Goal: Download file/media

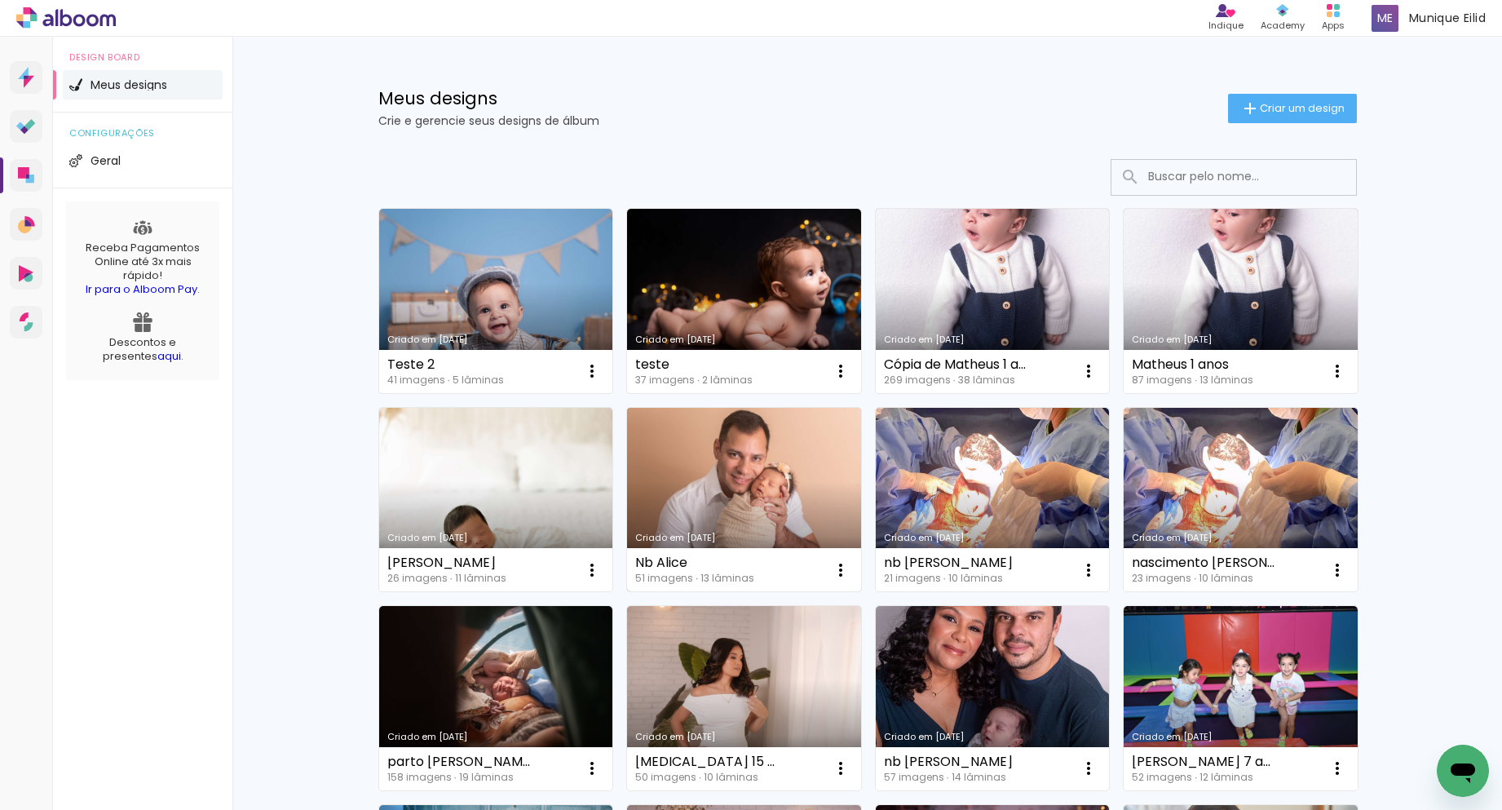
scroll to position [149, 0]
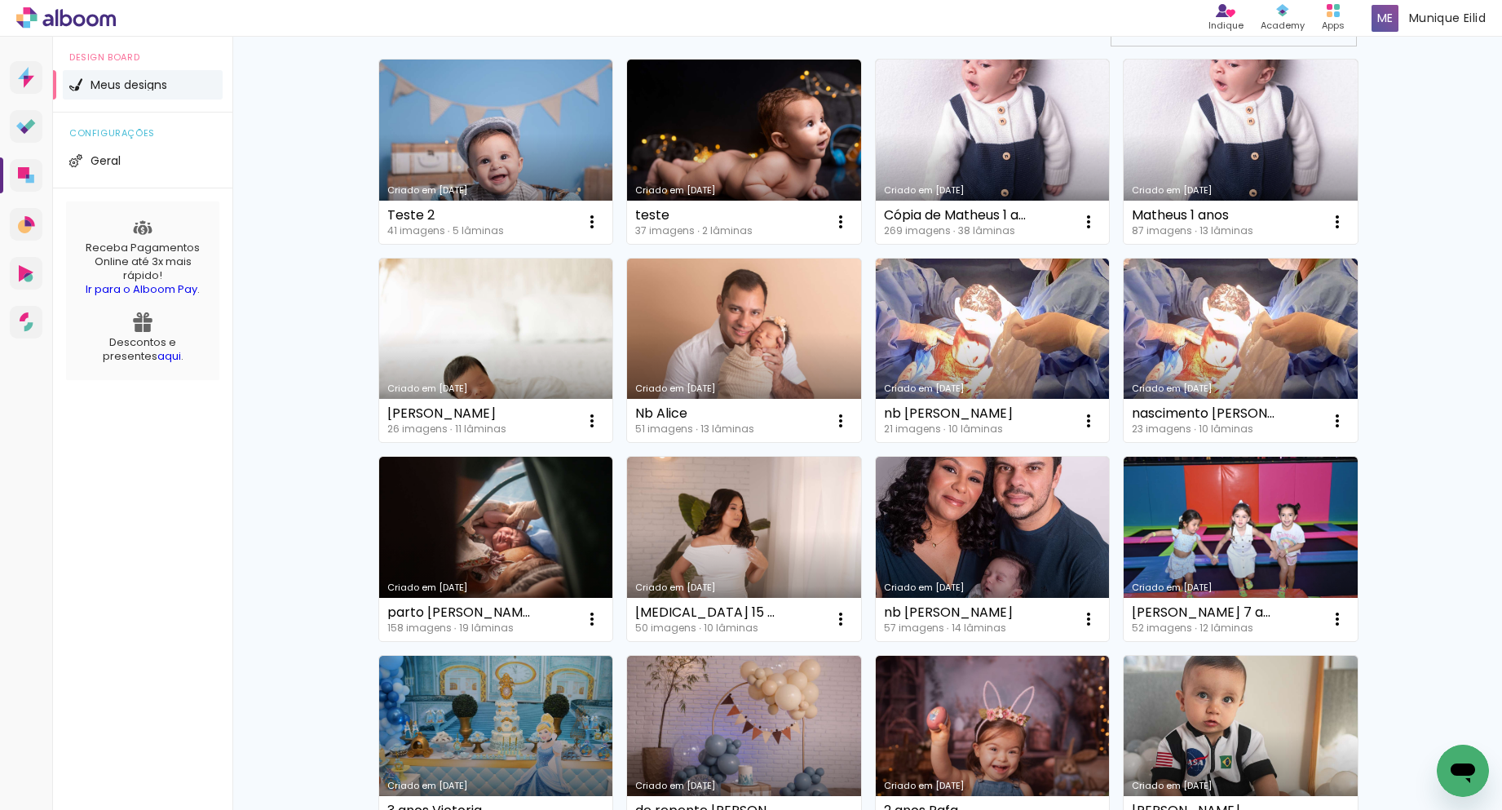
click at [495, 396] on link "Criado em [DATE]" at bounding box center [496, 351] width 234 height 184
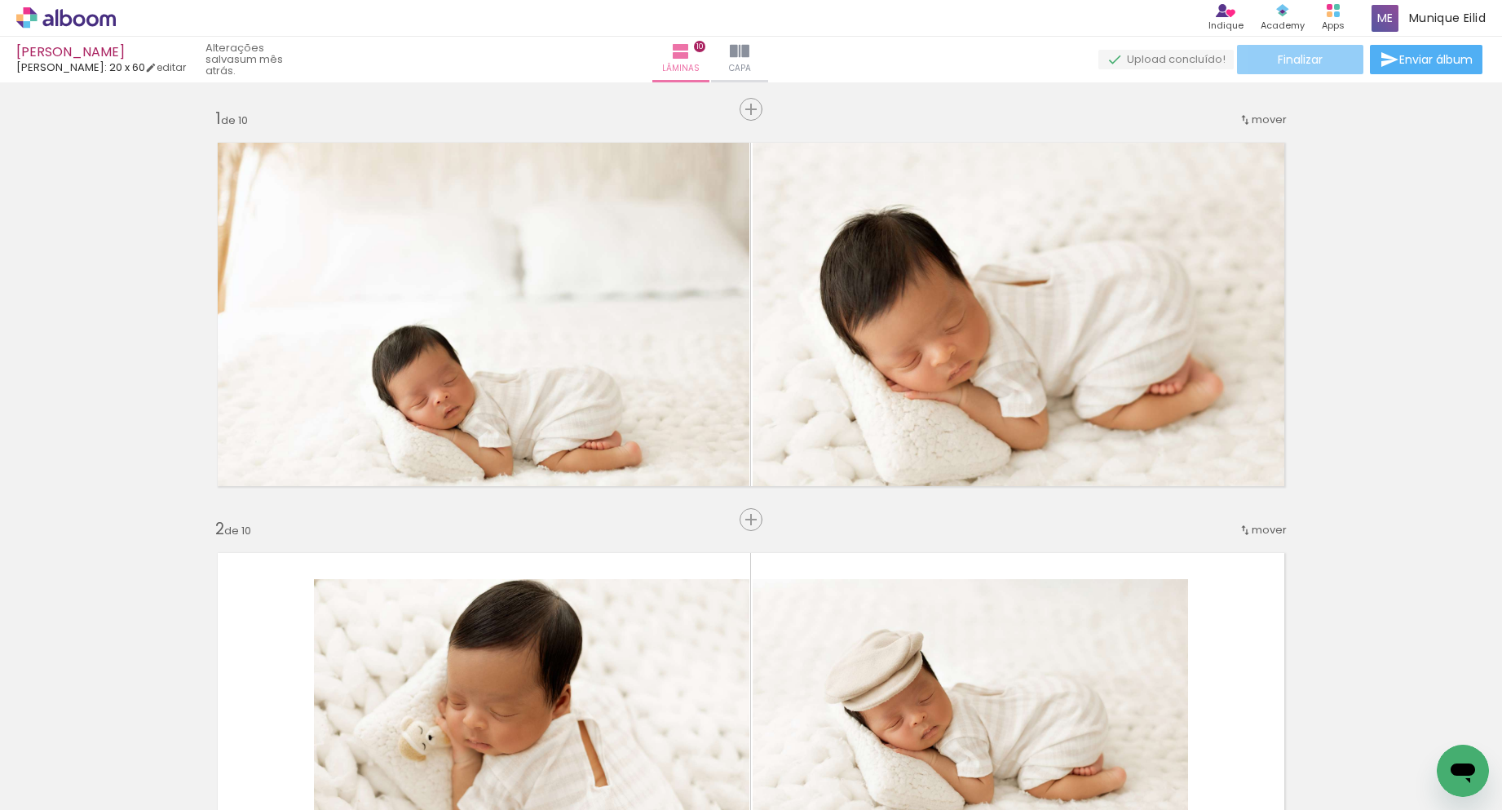
click at [1291, 65] on span "Finalizar" at bounding box center [1300, 59] width 45 height 11
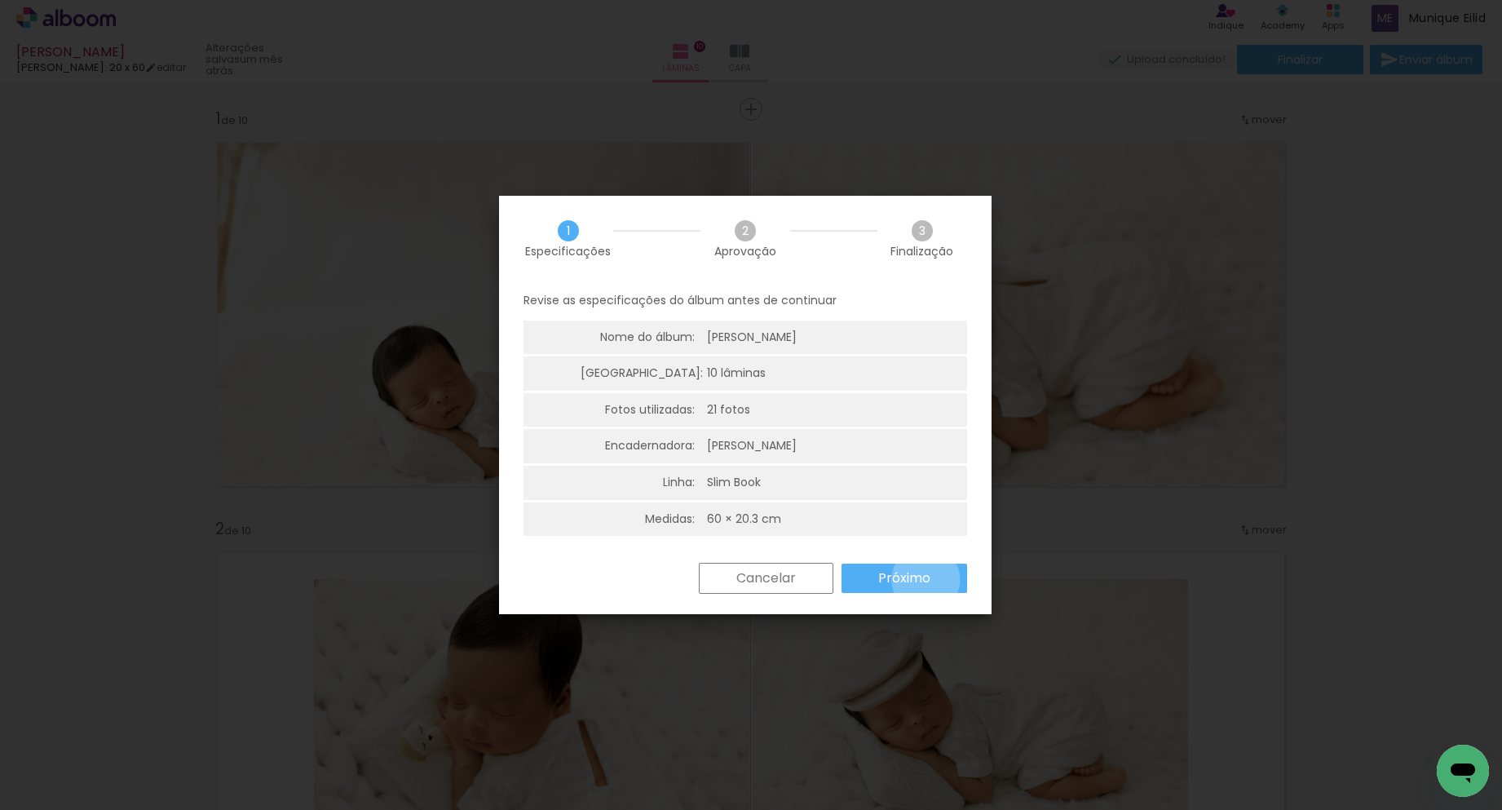
click at [0, 0] on slot "Próximo" at bounding box center [0, 0] width 0 height 0
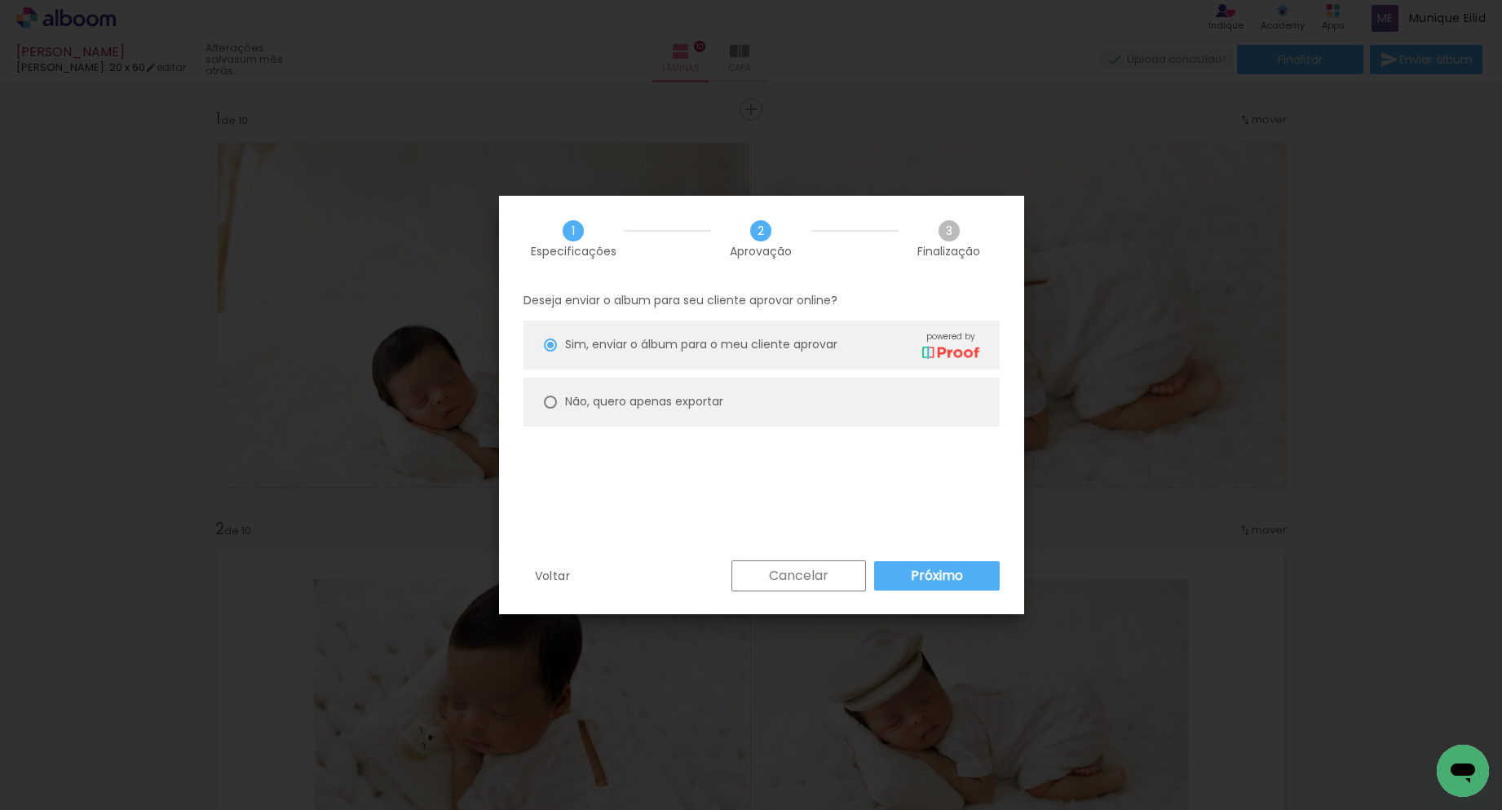
type paper-radio-button "on"
click at [696, 392] on paper-radio-button "Não, quero apenas exportar" at bounding box center [762, 402] width 476 height 49
click at [0, 0] on paper-button "Exportar" at bounding box center [0, 0] width 0 height 0
type input "Alta, 300 DPI"
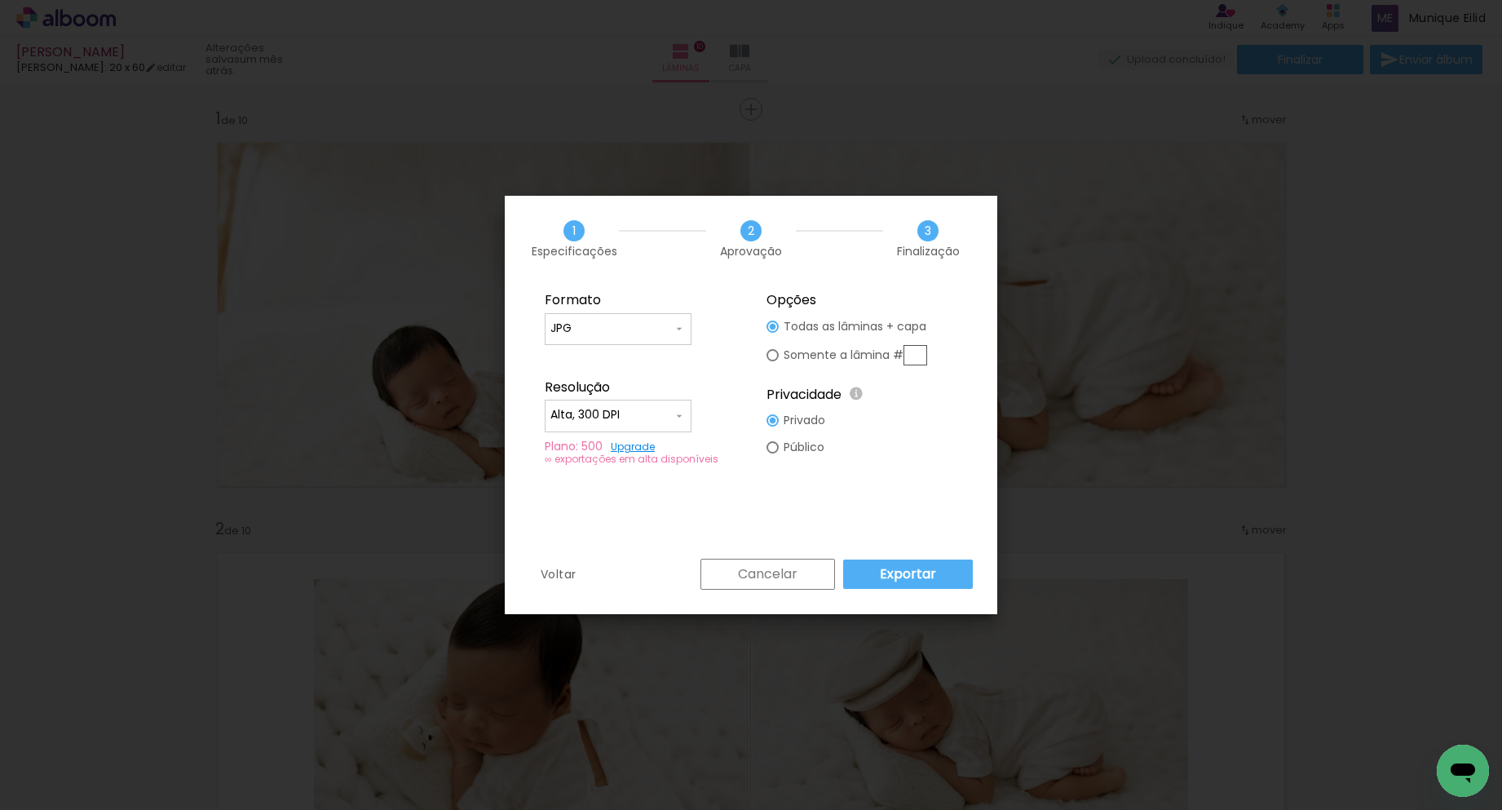
click at [0, 0] on slot "Exportar" at bounding box center [0, 0] width 0 height 0
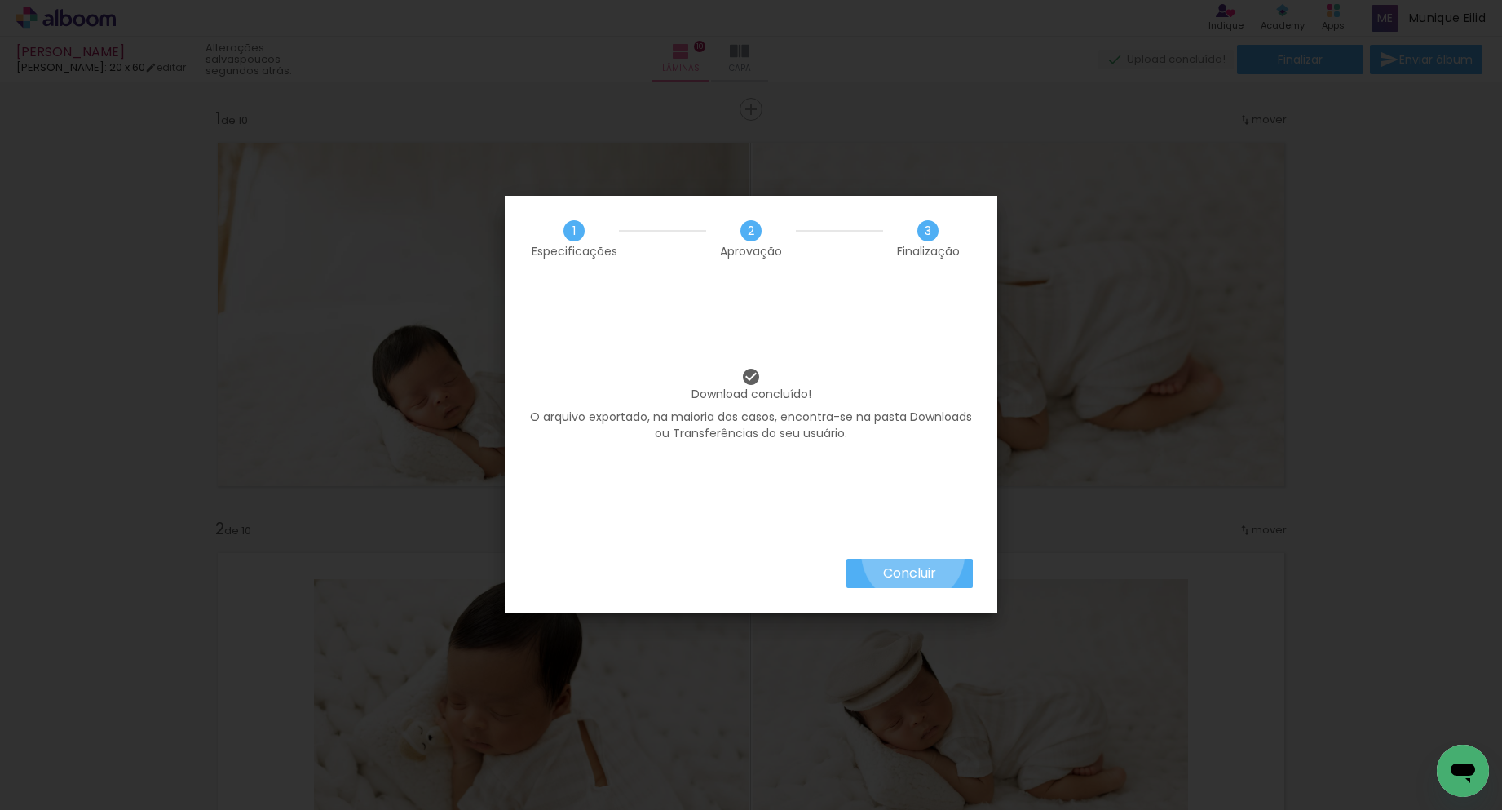
click at [914, 558] on iron-overlay-backdrop at bounding box center [751, 405] width 1502 height 810
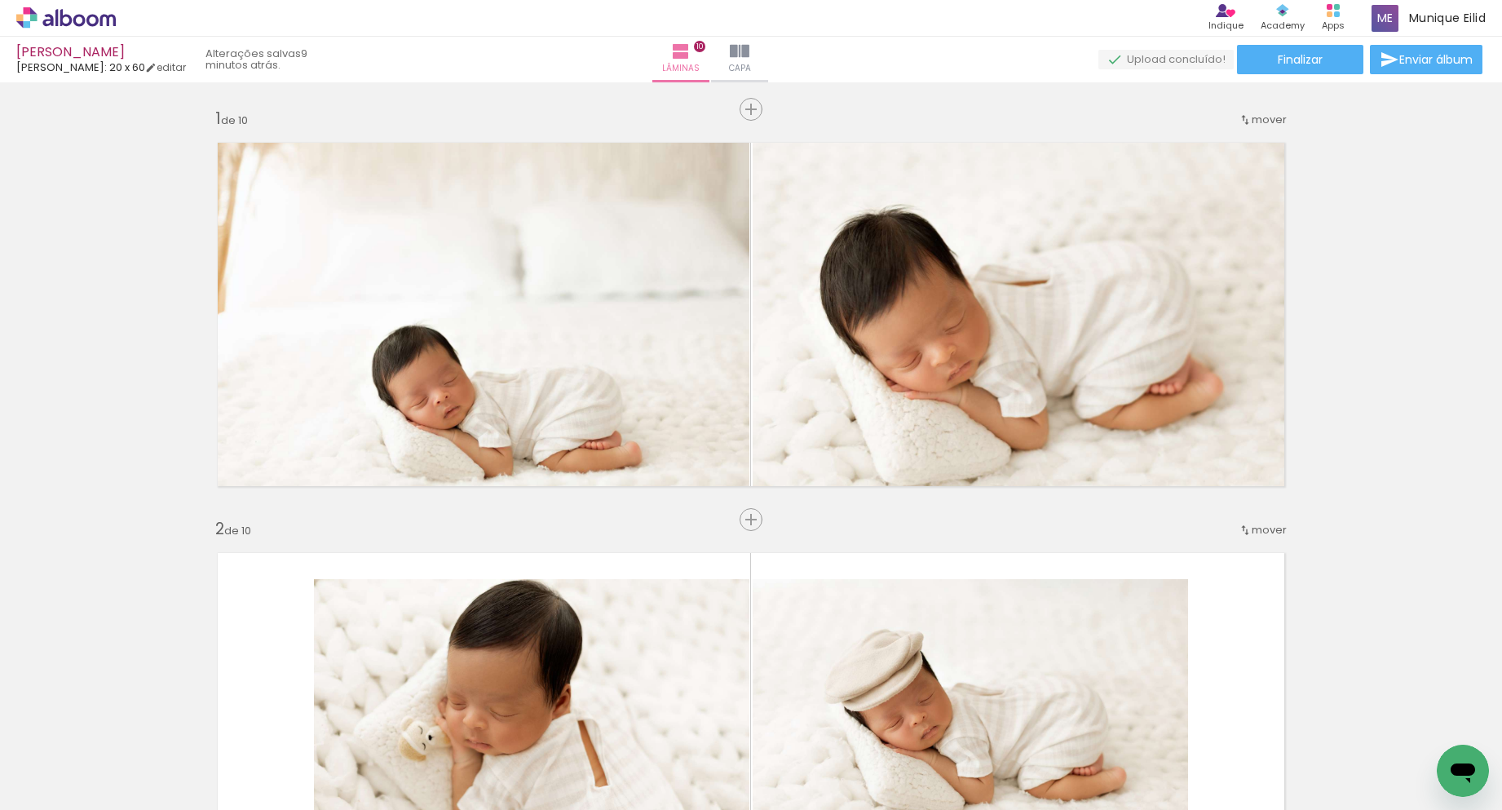
click at [82, 21] on icon at bounding box center [66, 17] width 100 height 21
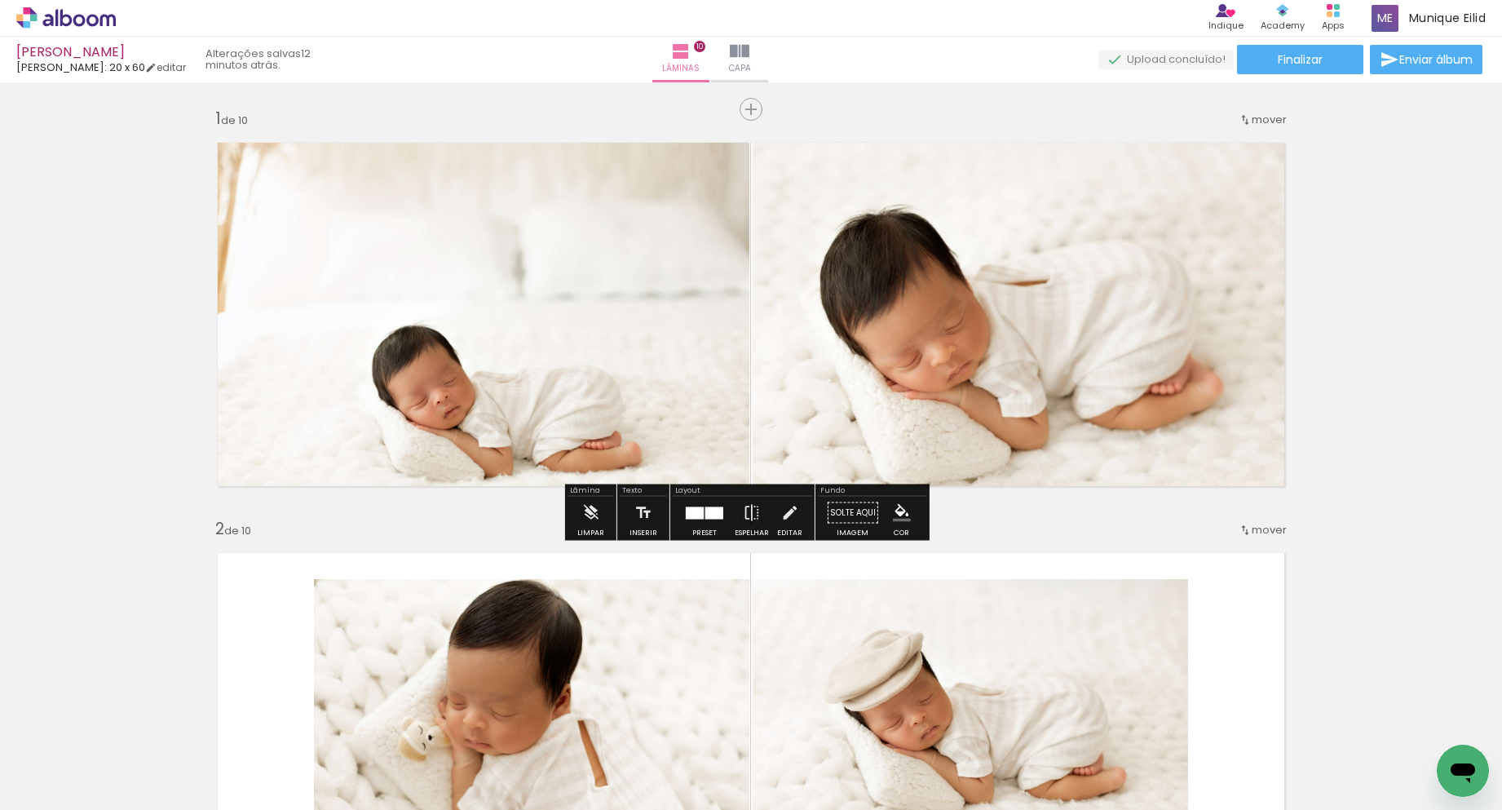
click at [60, 15] on icon at bounding box center [66, 17] width 12 height 17
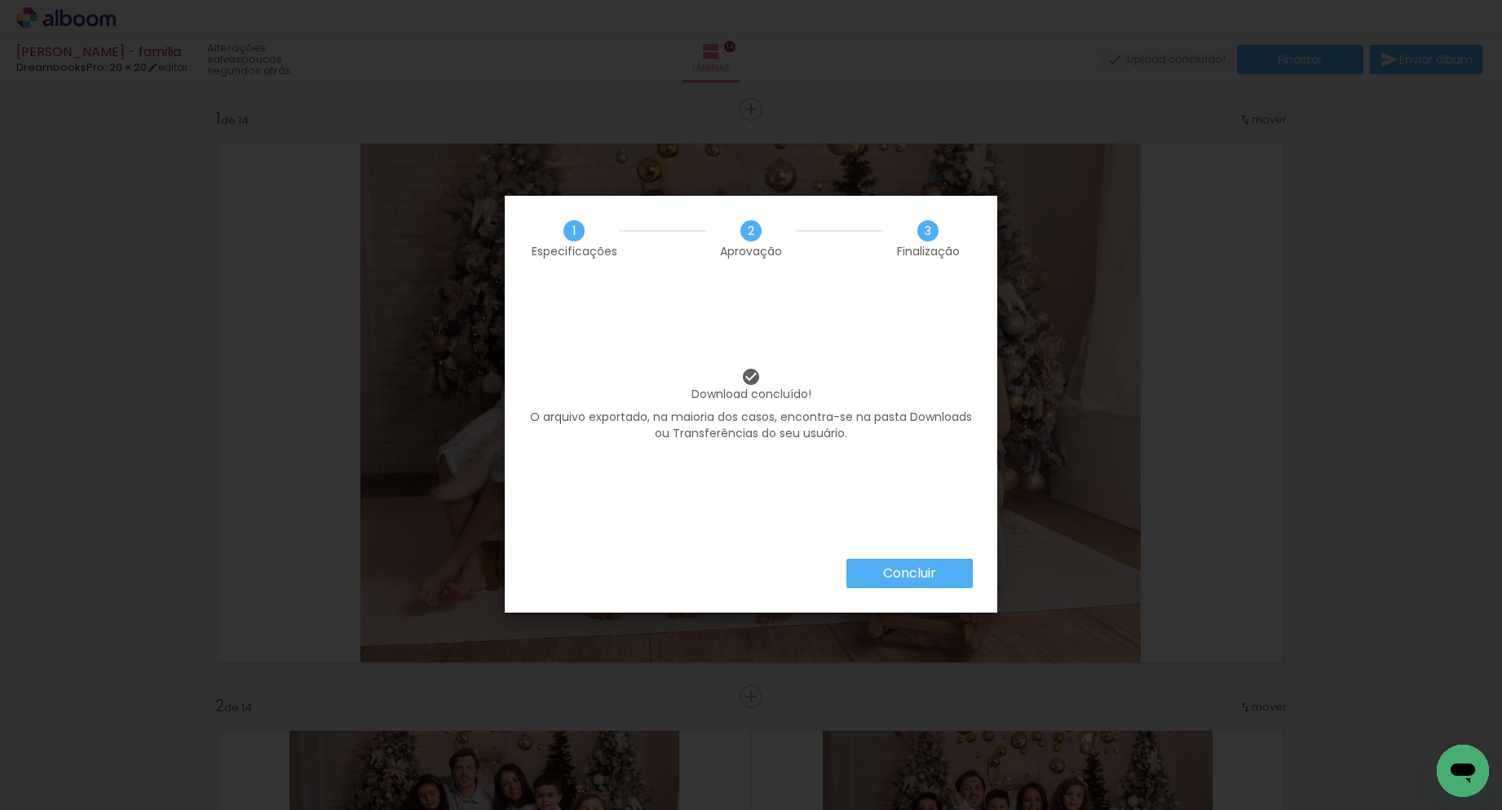
click at [921, 573] on iron-overlay-backdrop at bounding box center [751, 405] width 1502 height 810
